Goal: Information Seeking & Learning: Understand process/instructions

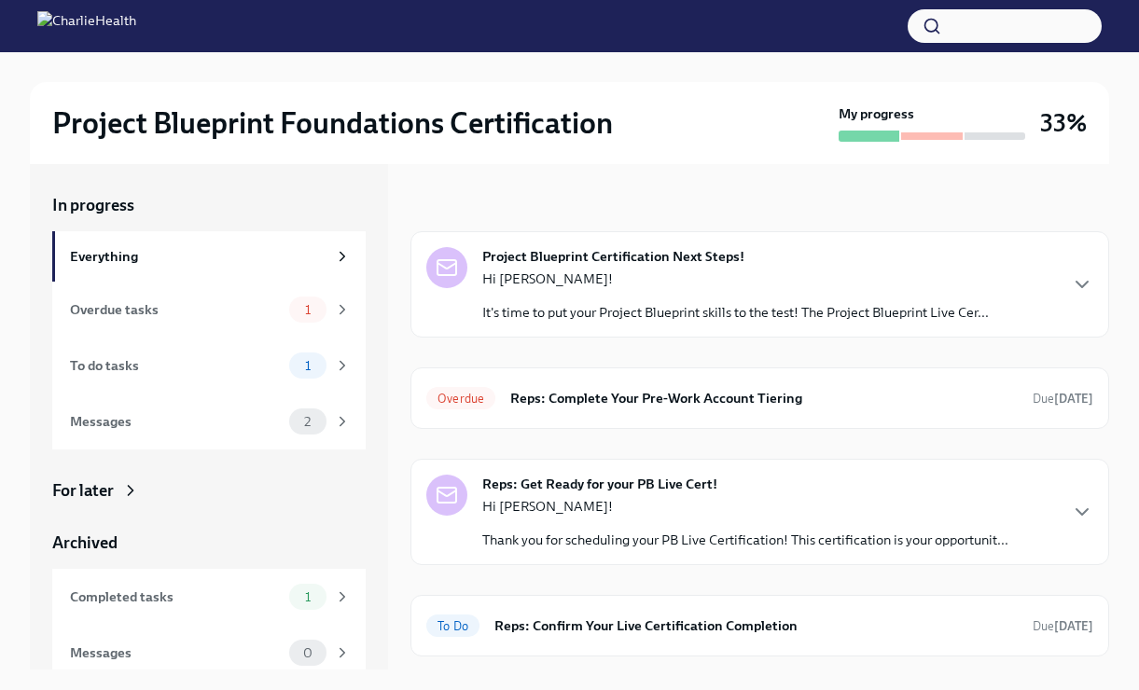
scroll to position [2, 0]
click at [566, 393] on h6 "Reps: Complete Your Pre-Work Account Tiering" at bounding box center [763, 396] width 507 height 21
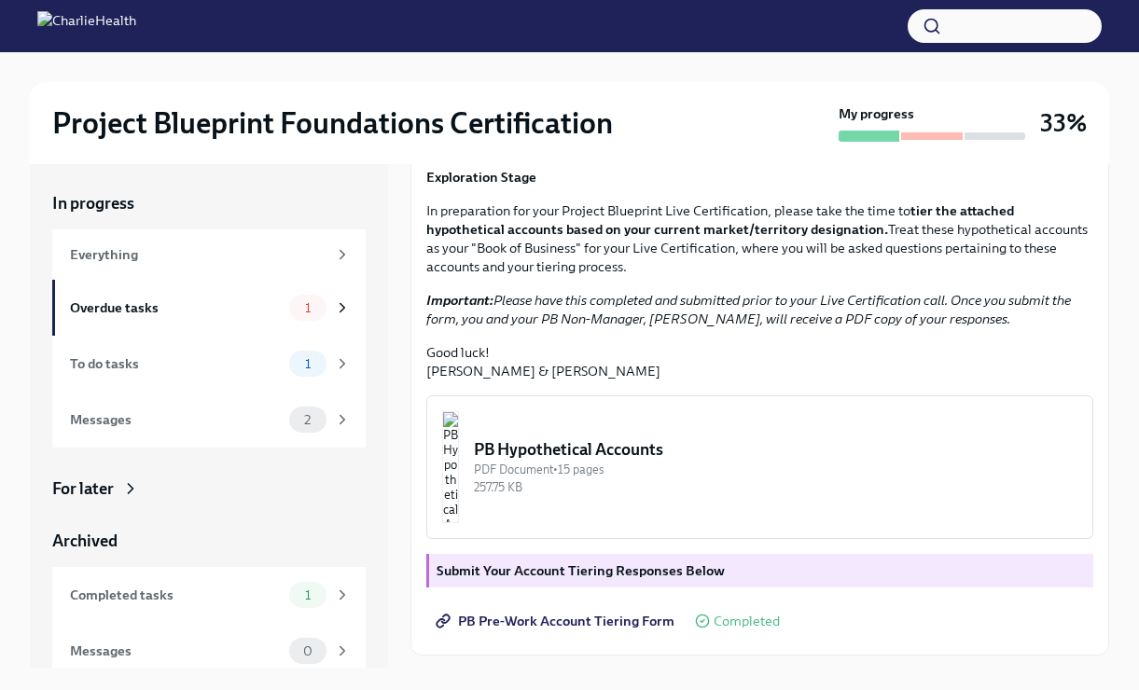
scroll to position [215, 0]
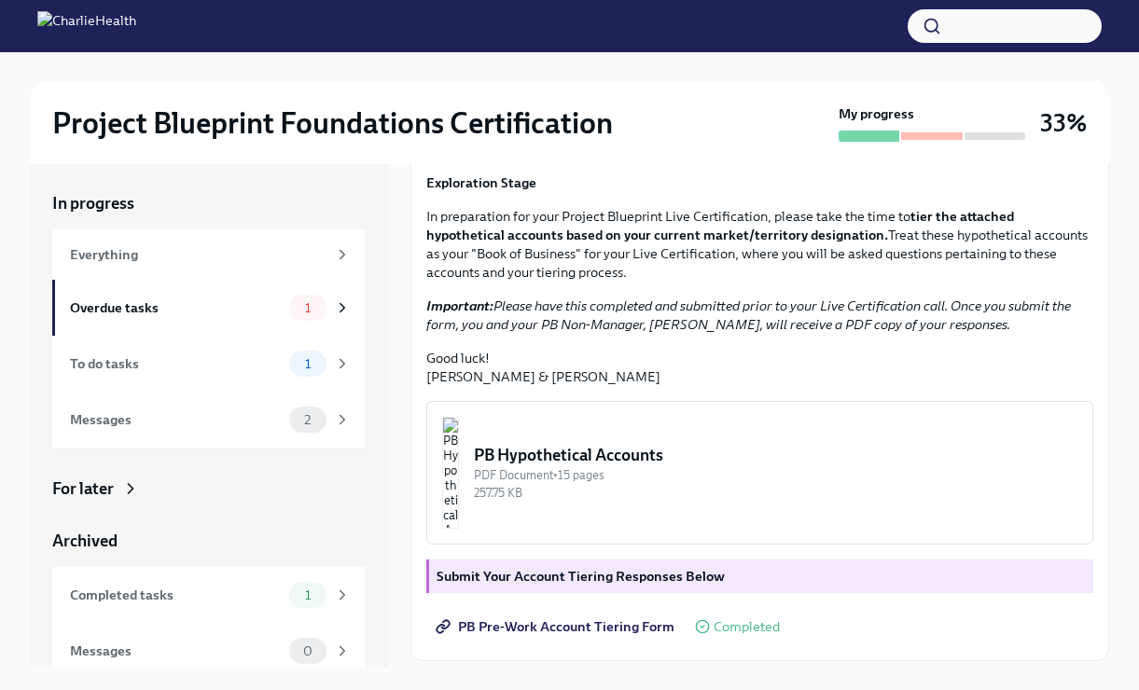
drag, startPoint x: 600, startPoint y: 283, endPoint x: 668, endPoint y: 310, distance: 73.3
click at [668, 159] on p "You're one step closer to being Project Blueprint certified! Please follow the …" at bounding box center [759, 139] width 667 height 37
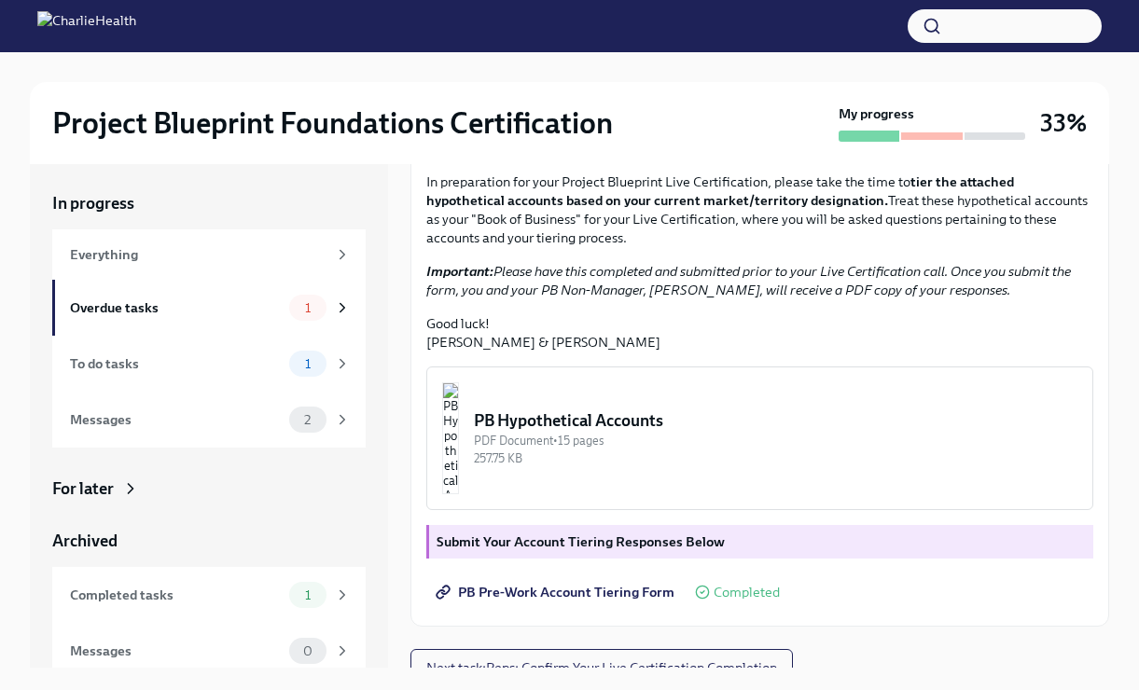
scroll to position [262, 0]
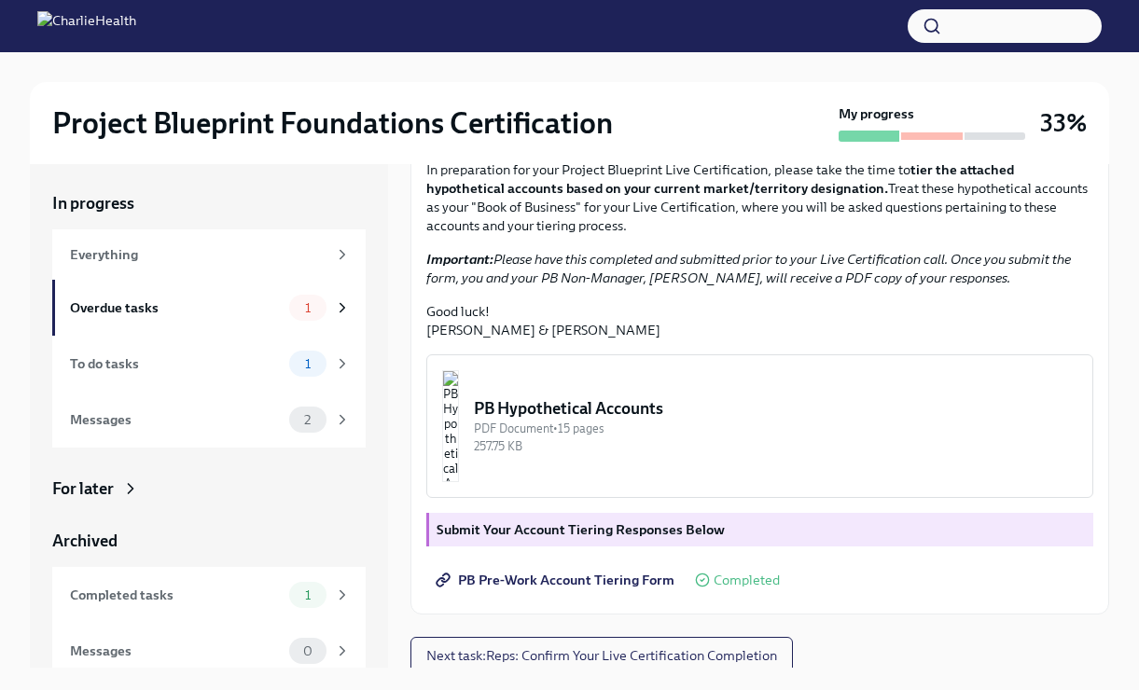
drag, startPoint x: 495, startPoint y: 327, endPoint x: 900, endPoint y: 382, distance: 408.5
click at [900, 235] on p "In preparation for your Project Blueprint Live Certification, please take the t…" at bounding box center [759, 197] width 667 height 75
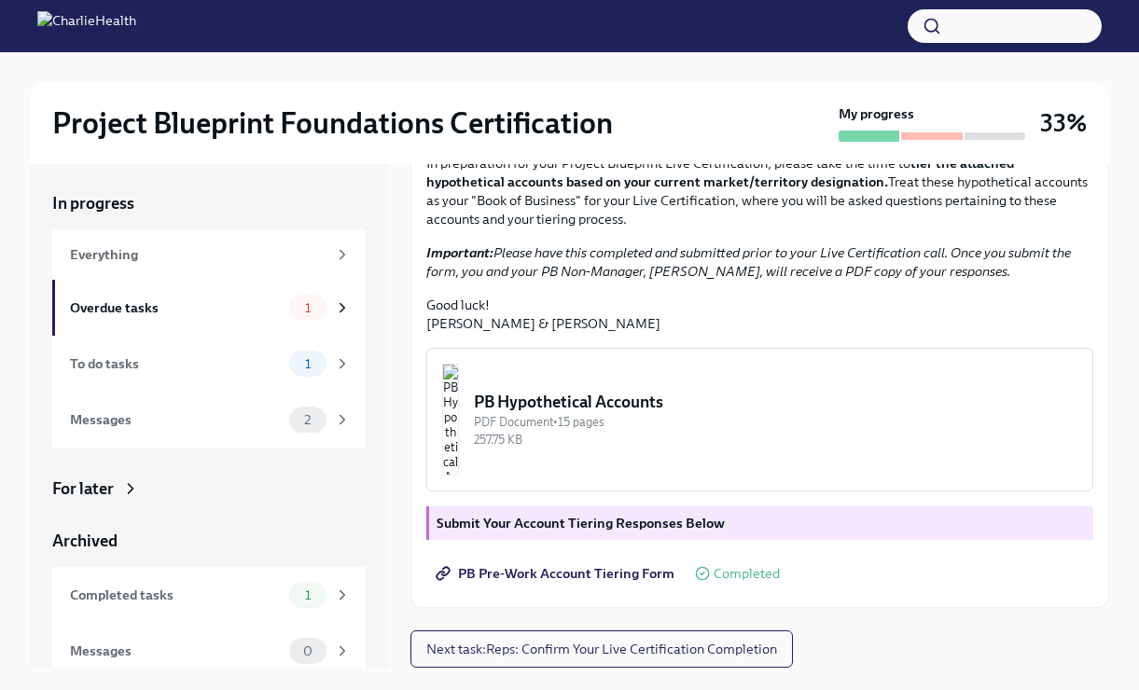
scroll to position [430, 0]
click at [652, 216] on p "In preparation for your Project Blueprint Live Certification, please take the t…" at bounding box center [759, 191] width 667 height 75
drag, startPoint x: 653, startPoint y: 203, endPoint x: 669, endPoint y: 226, distance: 27.4
click at [669, 226] on p "In preparation for your Project Blueprint Live Certification, please take the t…" at bounding box center [759, 191] width 667 height 75
drag, startPoint x: 646, startPoint y: 195, endPoint x: 733, endPoint y: 229, distance: 93.0
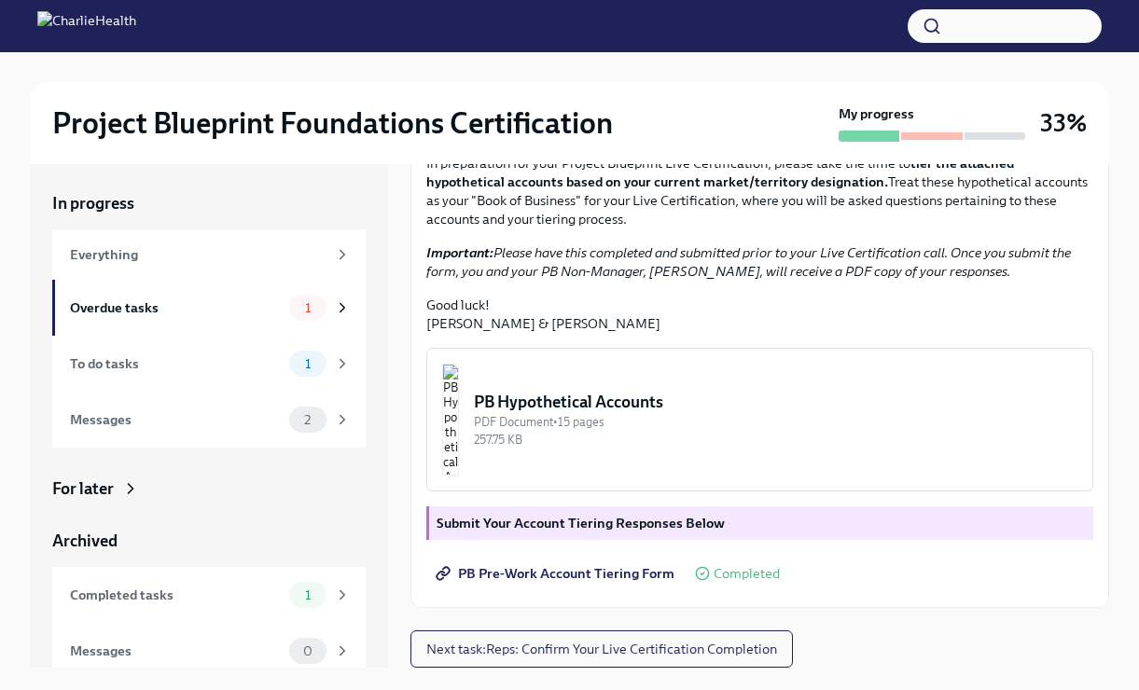
click at [733, 229] on div "Hi [PERSON_NAME]! You're one step closer to being Project Blueprint certified! …" at bounding box center [759, 184] width 667 height 298
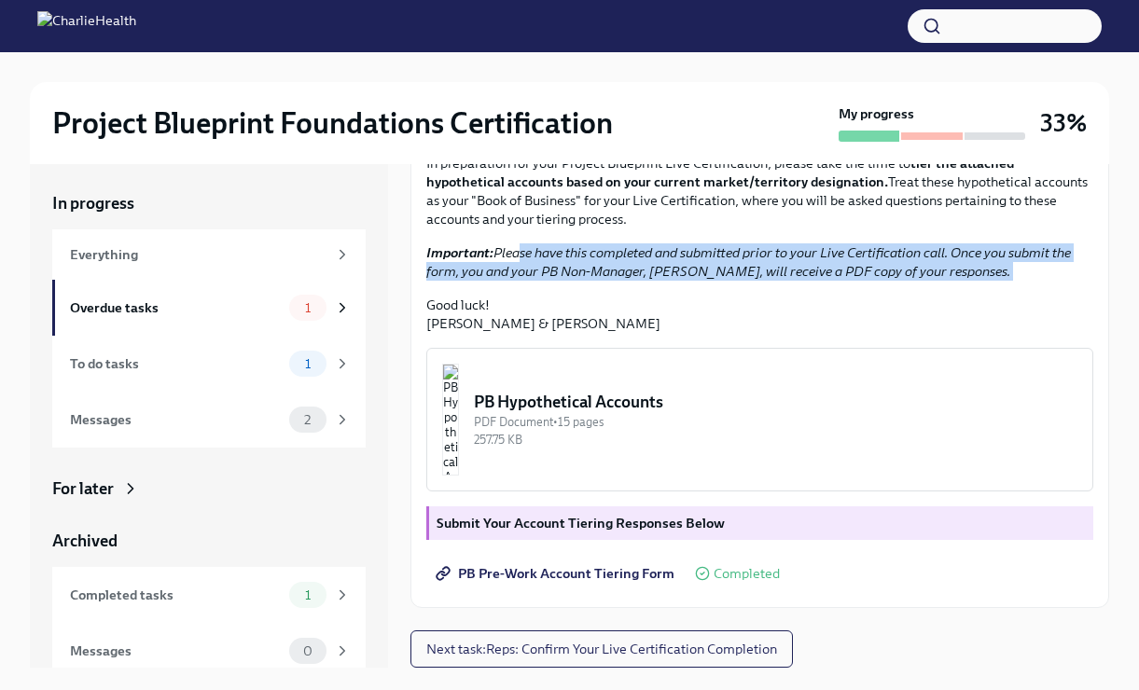
drag, startPoint x: 514, startPoint y: 256, endPoint x: 847, endPoint y: 293, distance: 335.0
click at [847, 293] on div "Hi [PERSON_NAME]! You're one step closer to being Project Blueprint certified! …" at bounding box center [759, 184] width 667 height 298
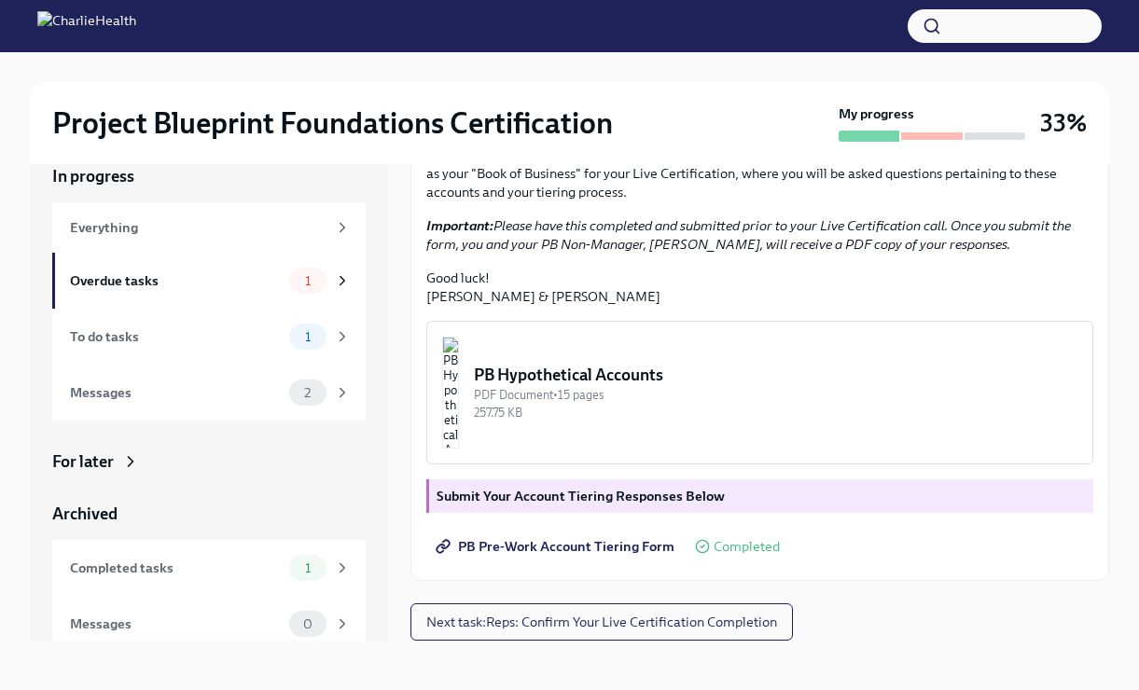
scroll to position [32, 0]
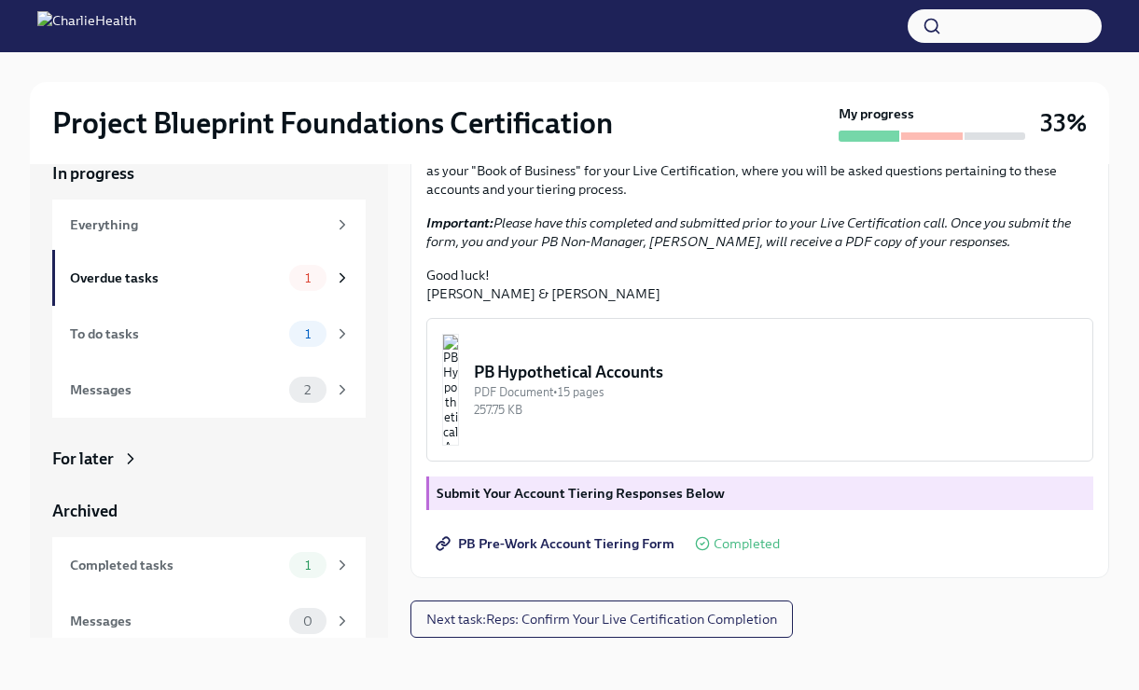
click at [581, 539] on span "PB Pre-Work Account Tiering Form" at bounding box center [556, 543] width 235 height 19
